Goal: Obtain resource: Obtain resource

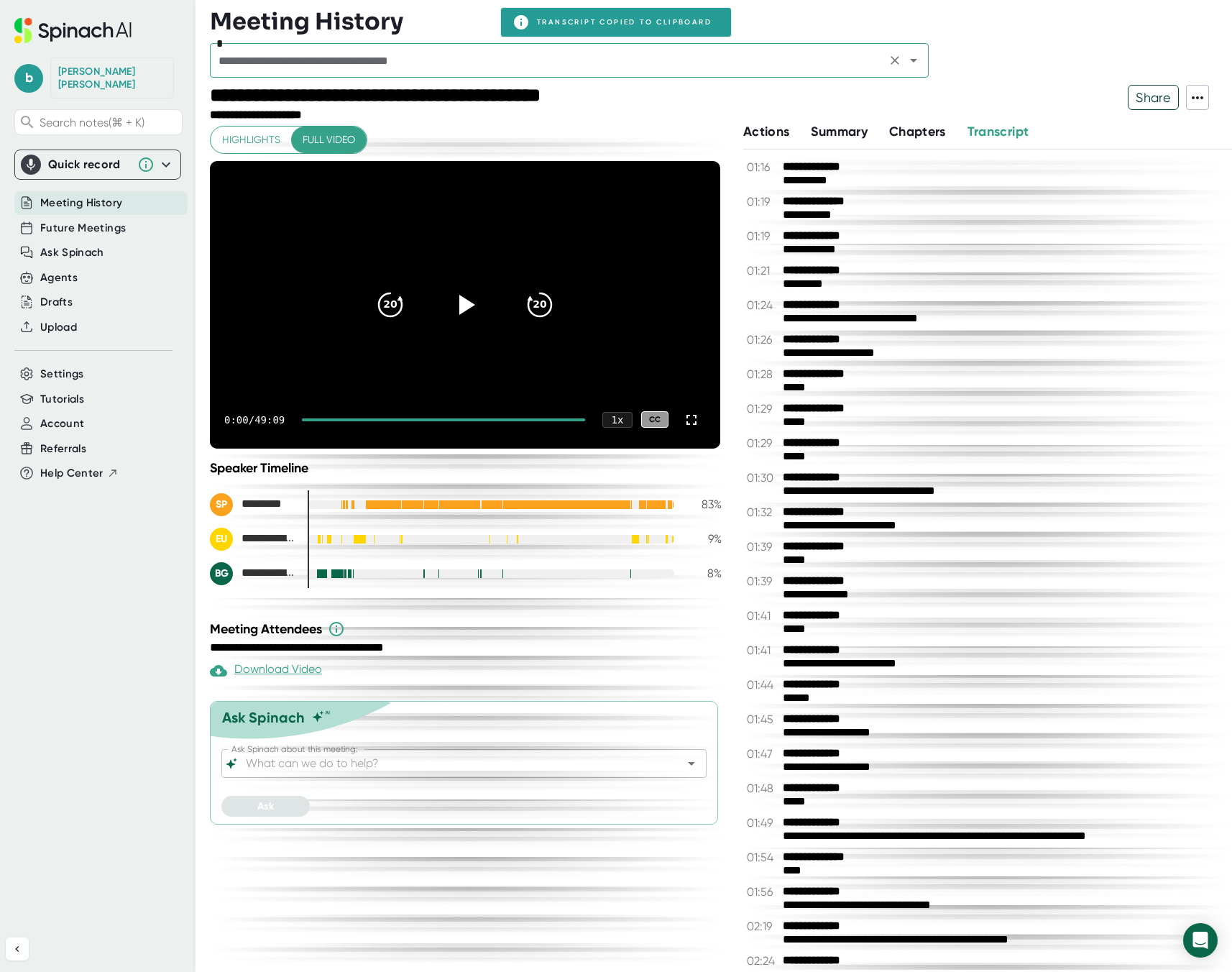
scroll to position [1701, 0]
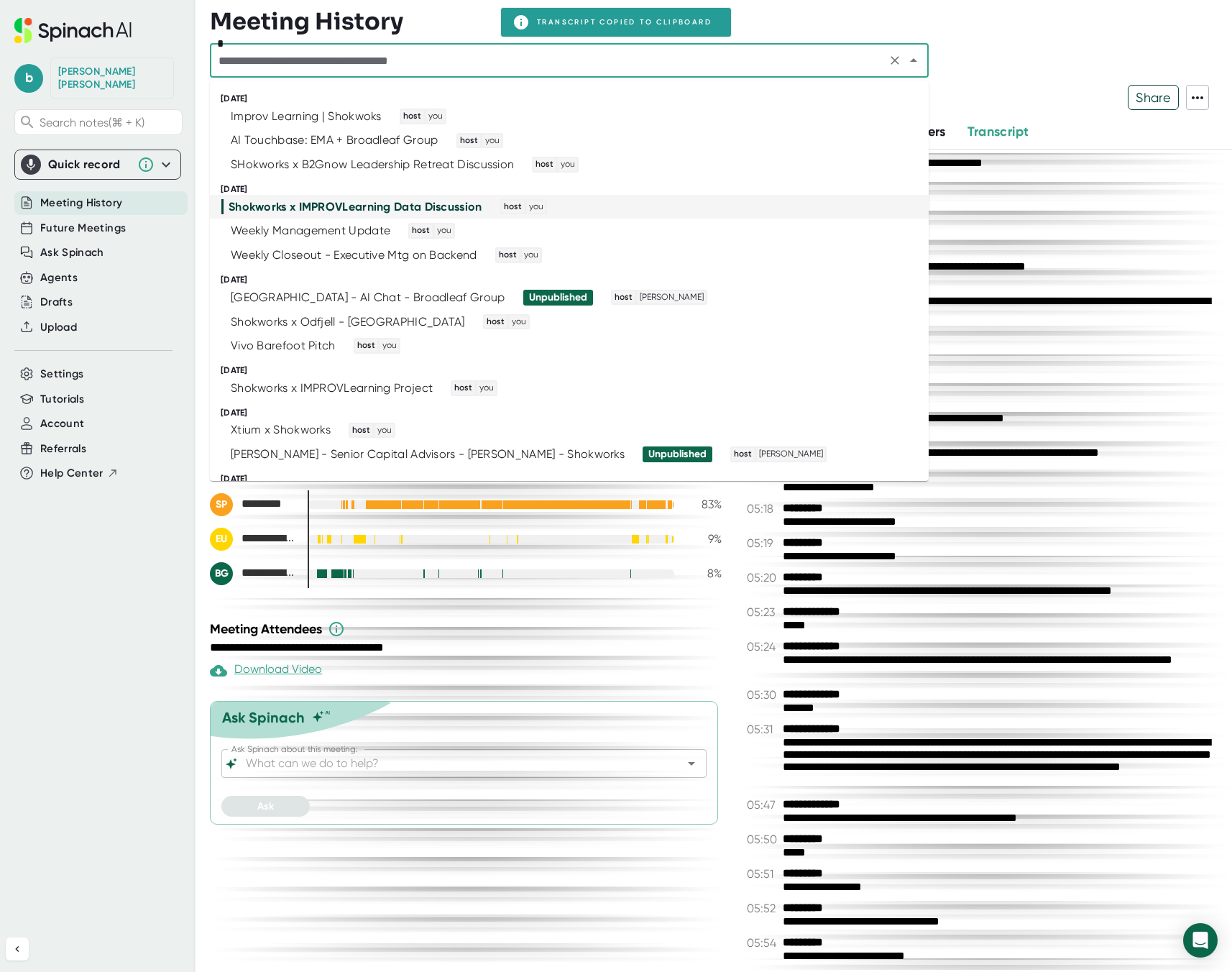
click at [294, 61] on input "text" at bounding box center [548, 60] width 668 height 20
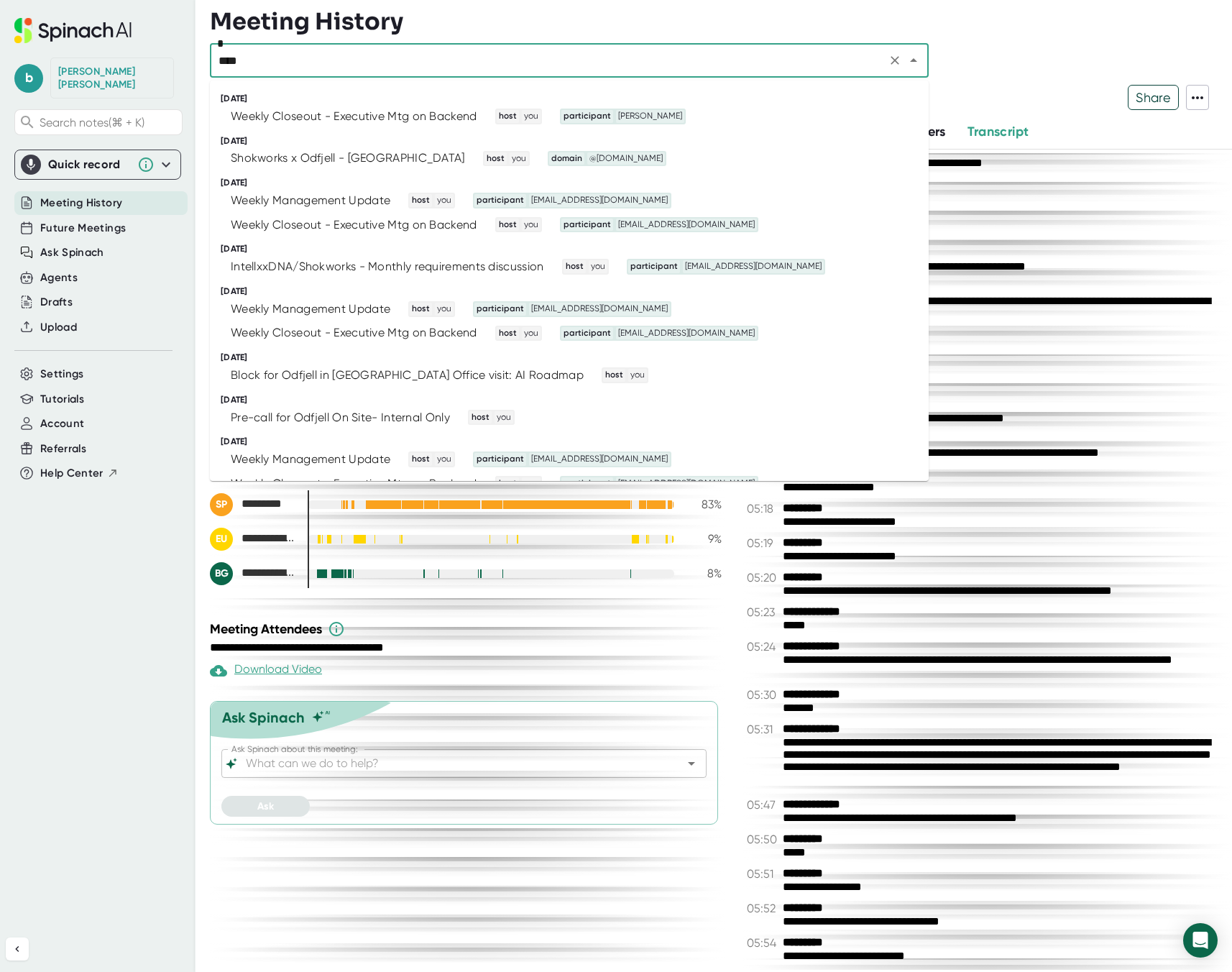
type input "*****"
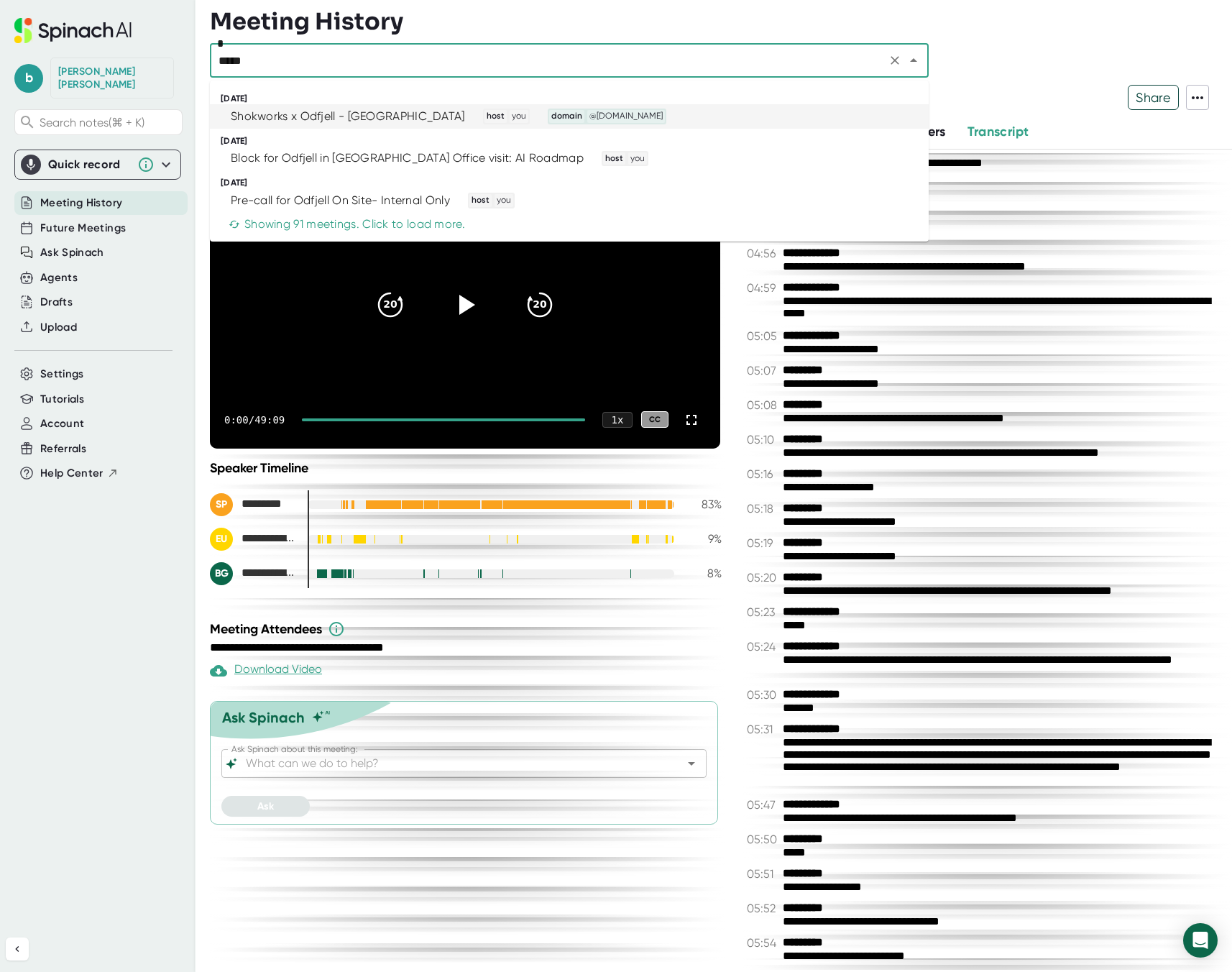
click at [335, 110] on div "Shokworks x Odfjell - [GEOGRAPHIC_DATA]" at bounding box center [348, 117] width 235 height 14
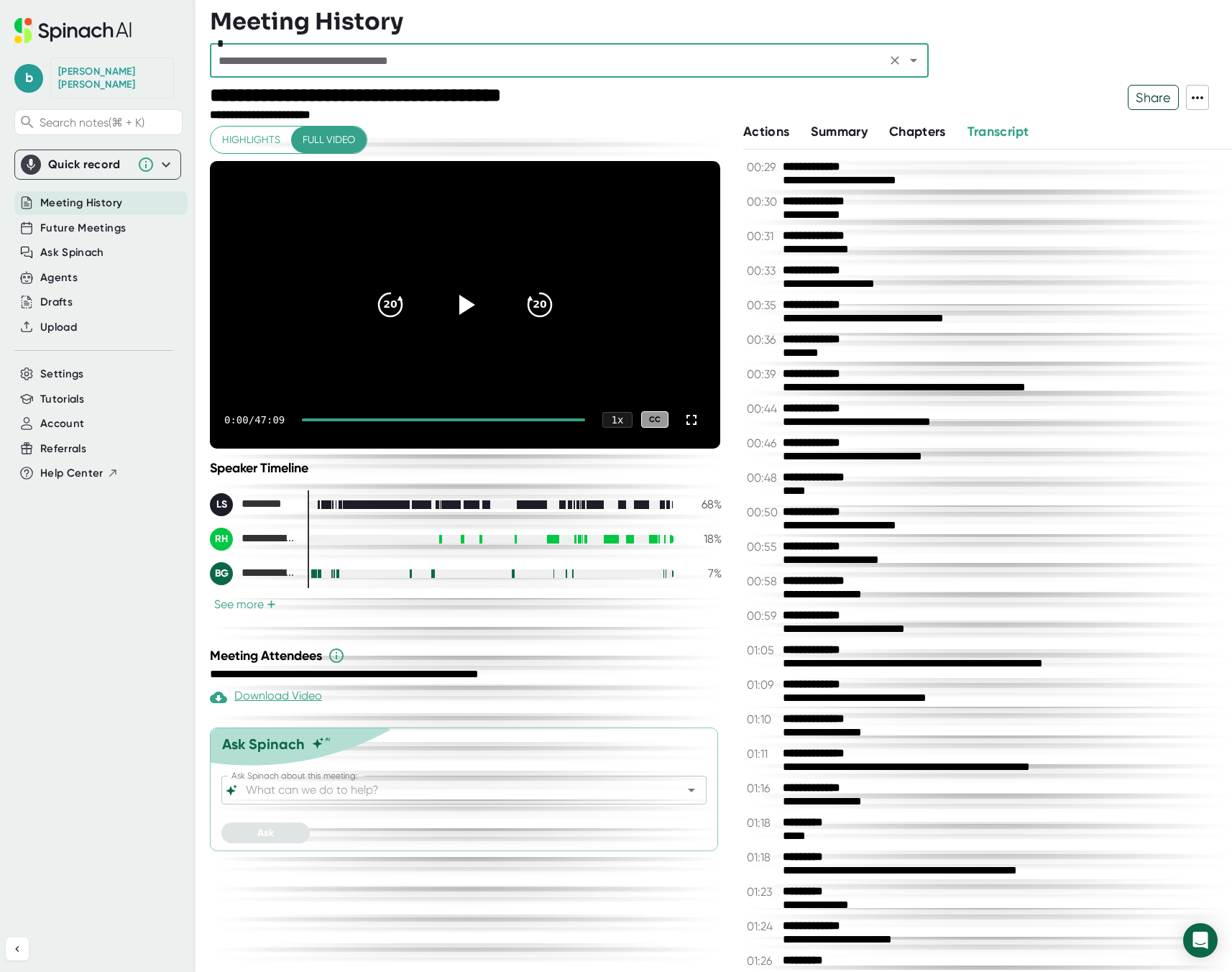
click at [1201, 104] on icon at bounding box center [1198, 98] width 18 height 18
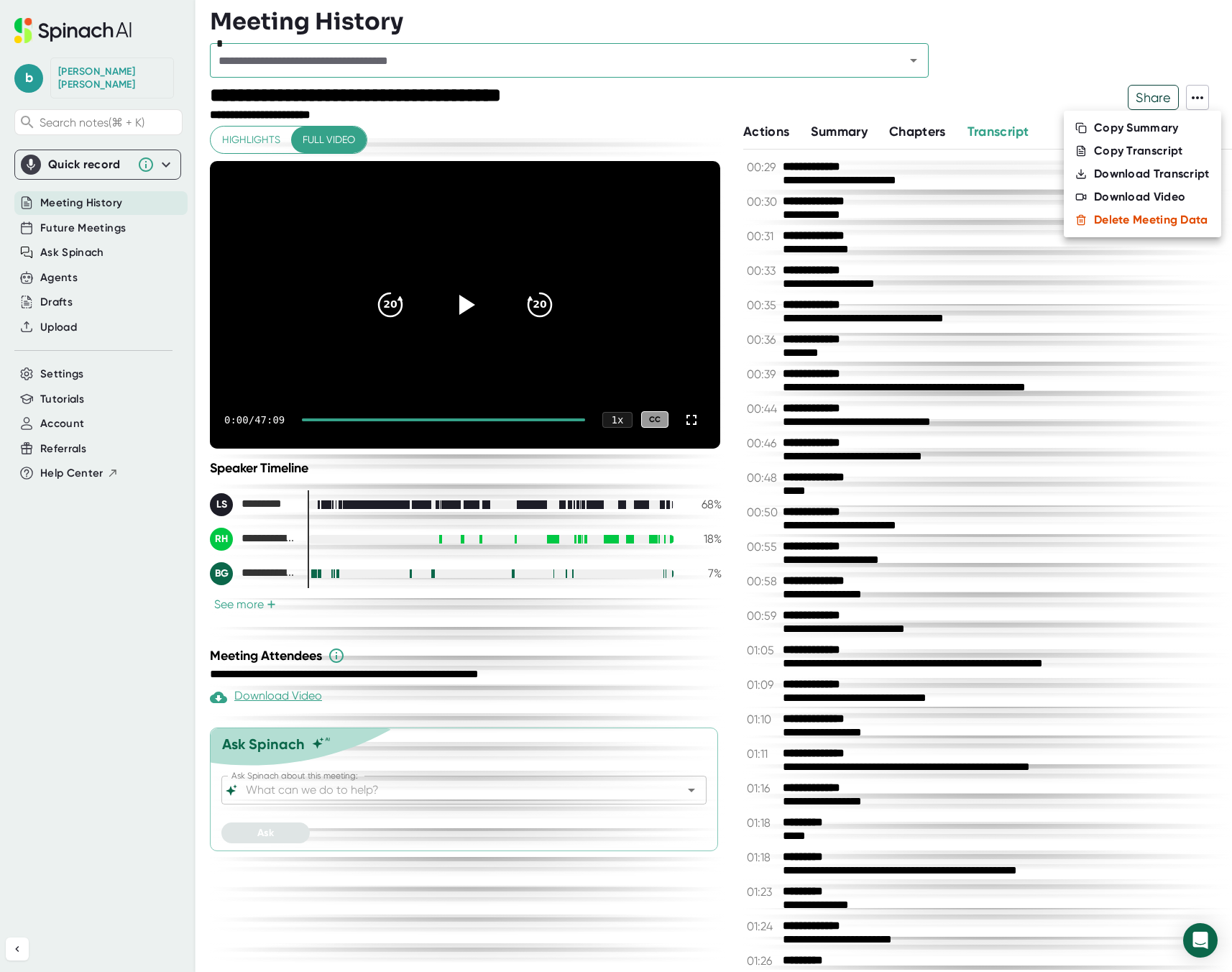
click at [1143, 148] on div "Copy Transcript" at bounding box center [1139, 151] width 89 height 14
